Goal: Feedback & Contribution: Submit feedback/report problem

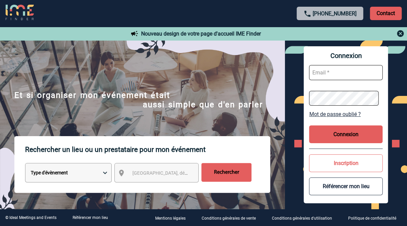
type input "[EMAIL_ADDRESS][DOMAIN_NAME]"
click at [345, 132] on button "Connexion" at bounding box center [346, 134] width 74 height 18
click at [350, 139] on button "Connexion" at bounding box center [346, 134] width 74 height 18
click at [401, 33] on img at bounding box center [401, 33] width 8 height 8
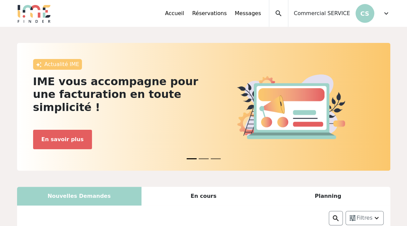
click at [332, 15] on span "Commercial SERVICE" at bounding box center [322, 13] width 56 height 8
click at [384, 13] on span "expand_more" at bounding box center [387, 13] width 8 height 8
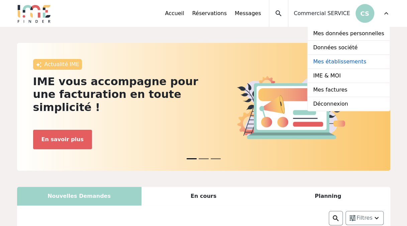
click at [355, 63] on link "Mes établissements" at bounding box center [349, 62] width 82 height 14
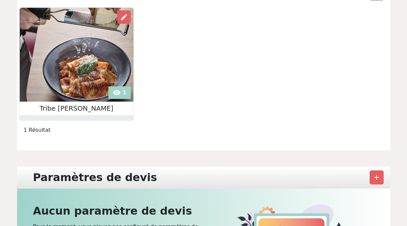
scroll to position [100, 0]
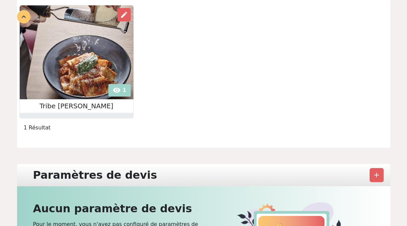
click at [92, 72] on img at bounding box center [77, 52] width 114 height 94
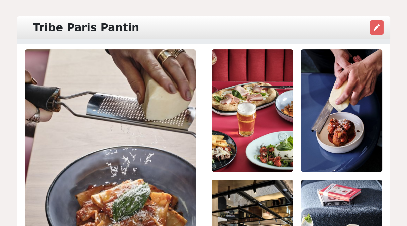
scroll to position [33, 0]
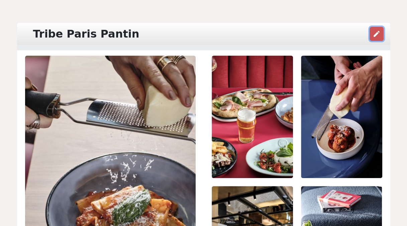
click at [374, 28] on button "edit" at bounding box center [377, 34] width 14 height 14
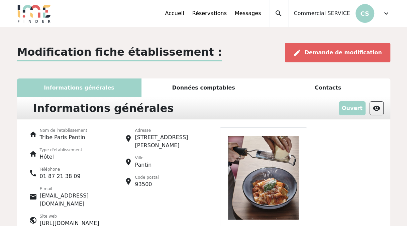
click at [278, 179] on img at bounding box center [263, 177] width 87 height 100
click at [319, 86] on div "Contacts" at bounding box center [328, 87] width 125 height 19
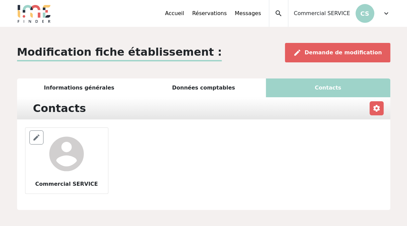
click at [110, 88] on div "Informations générales" at bounding box center [79, 87] width 125 height 19
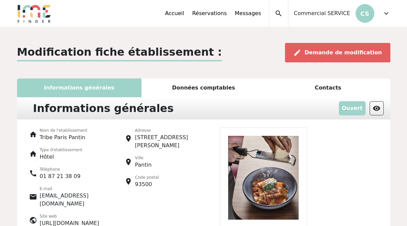
click at [346, 9] on div "Commercial SERVICE CS" at bounding box center [332, 13] width 86 height 27
click at [344, 22] on div "Commercial SERVICE CS" at bounding box center [332, 13] width 86 height 27
click at [345, 13] on span "Commercial SERVICE" at bounding box center [322, 13] width 56 height 8
click at [390, 7] on div "expand_more" at bounding box center [387, 13] width 8 height 27
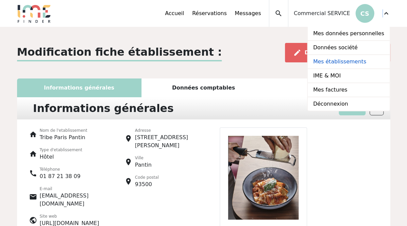
drag, startPoint x: 390, startPoint y: 7, endPoint x: 348, endPoint y: 64, distance: 70.9
click at [348, 64] on link "Mes établissements" at bounding box center [349, 62] width 82 height 14
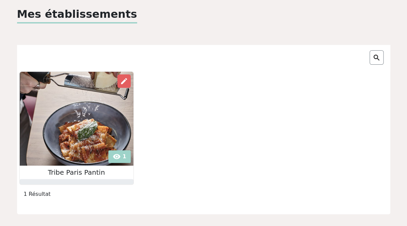
scroll to position [67, 0]
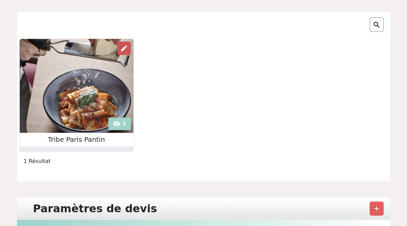
click at [120, 49] on span "edit" at bounding box center [124, 48] width 8 height 8
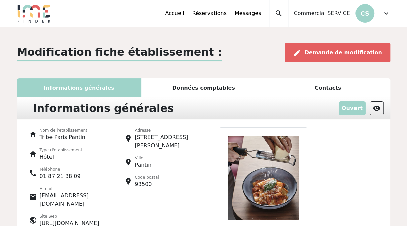
click at [272, 175] on img at bounding box center [263, 177] width 87 height 100
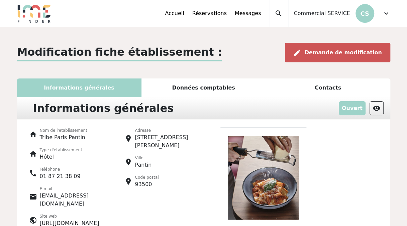
click at [333, 51] on span "Demande de modification" at bounding box center [343, 52] width 77 height 6
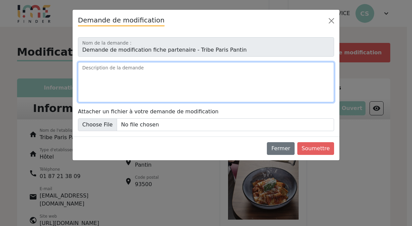
click at [141, 70] on textarea "Description de la demande" at bounding box center [206, 82] width 256 height 40
type textarea "b"
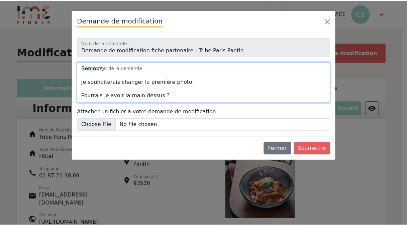
scroll to position [16, 0]
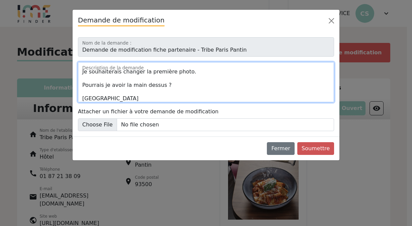
type textarea "Bonjour, Je souhaiterais changer la première photo. Pourrais je avoir la main d…"
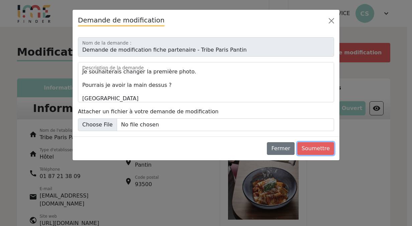
click at [328, 145] on button "Soumettre" at bounding box center [316, 148] width 37 height 13
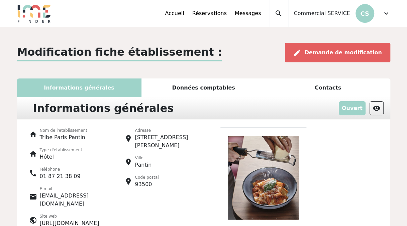
click at [323, 19] on div "Commercial SERVICE CS" at bounding box center [332, 13] width 86 height 27
click at [337, 16] on span "Commercial SERVICE" at bounding box center [322, 13] width 56 height 8
